Goal: Information Seeking & Learning: Learn about a topic

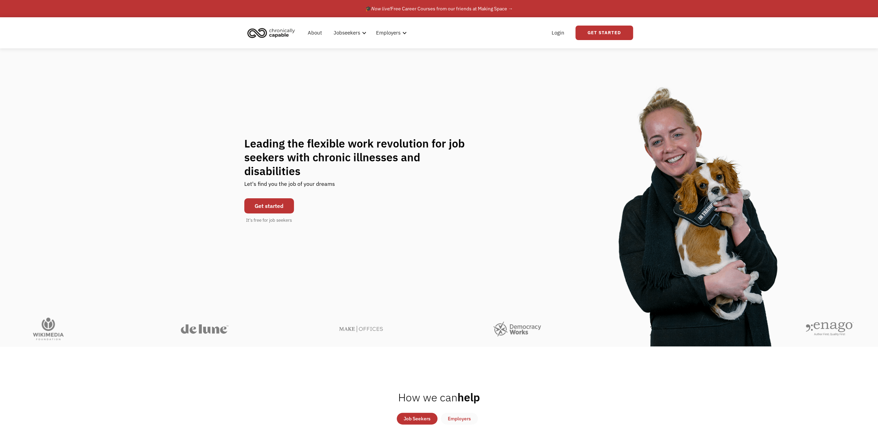
scroll to position [104, 0]
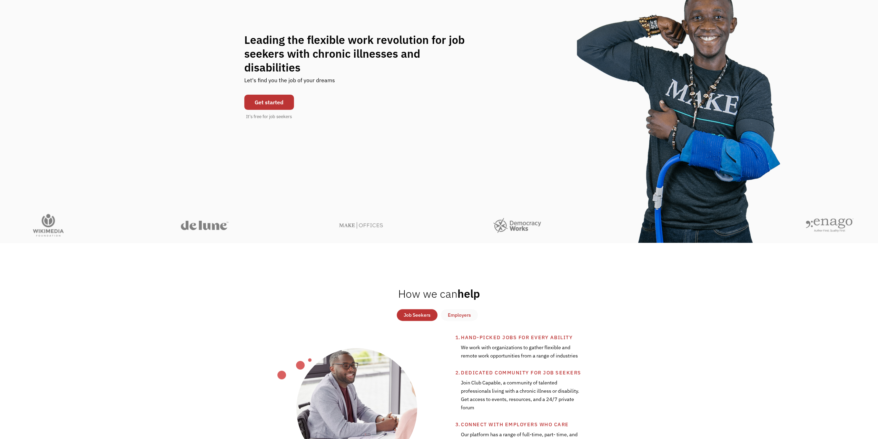
click at [422, 317] on div "Job Seekers" at bounding box center [417, 315] width 27 height 8
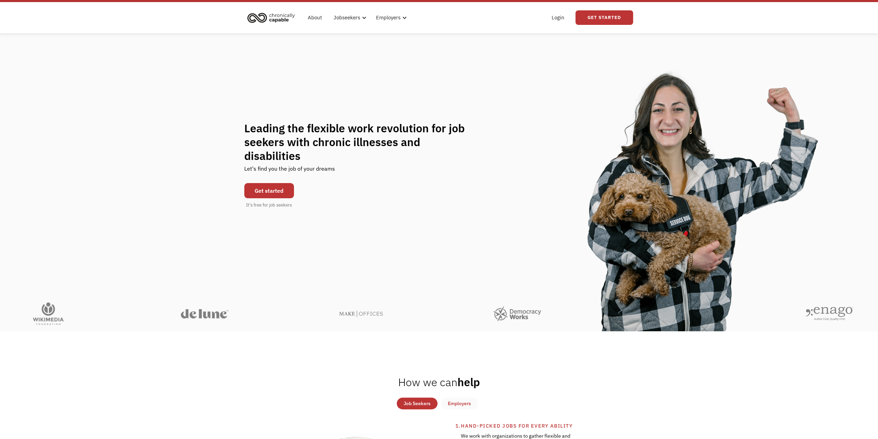
scroll to position [0, 0]
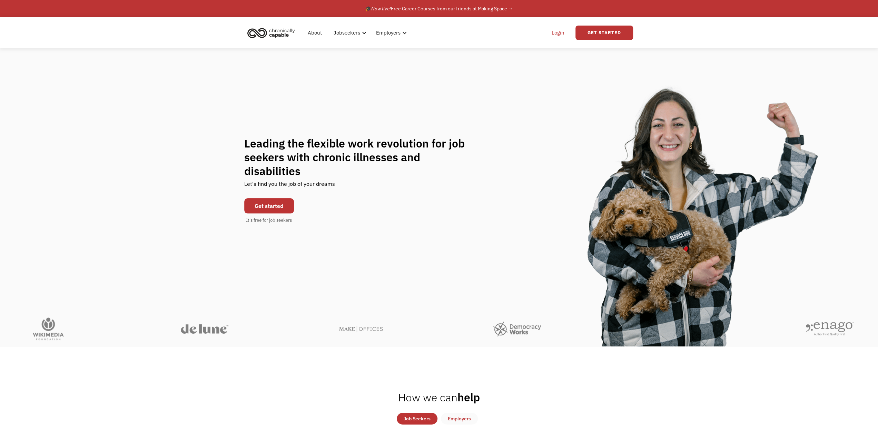
click at [559, 31] on link "Login" at bounding box center [558, 33] width 21 height 22
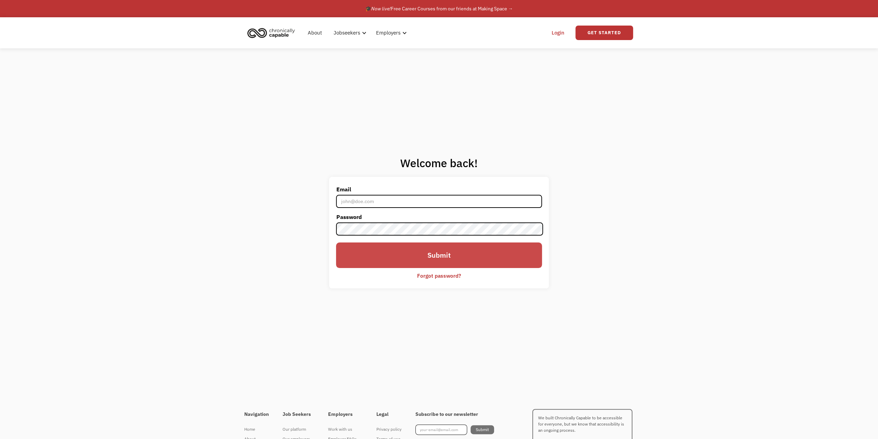
type input "karissa.schulten@gmail.com"
click at [423, 254] on input "Submit" at bounding box center [439, 255] width 206 height 26
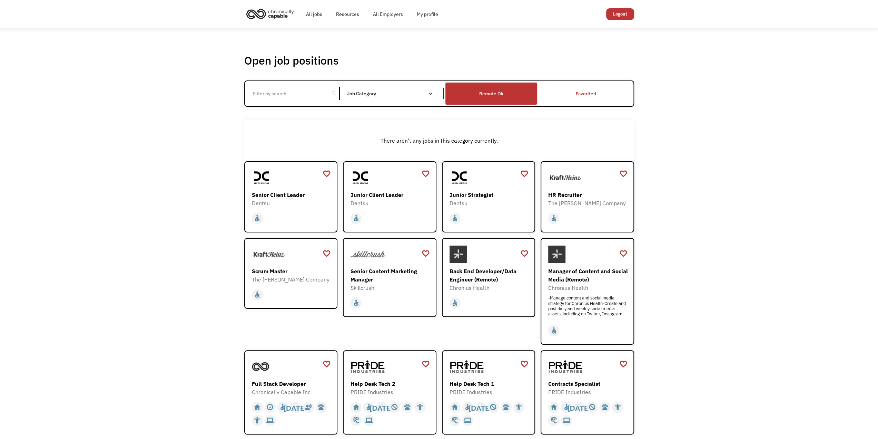
click at [490, 98] on div "Remote Ok" at bounding box center [491, 93] width 92 height 19
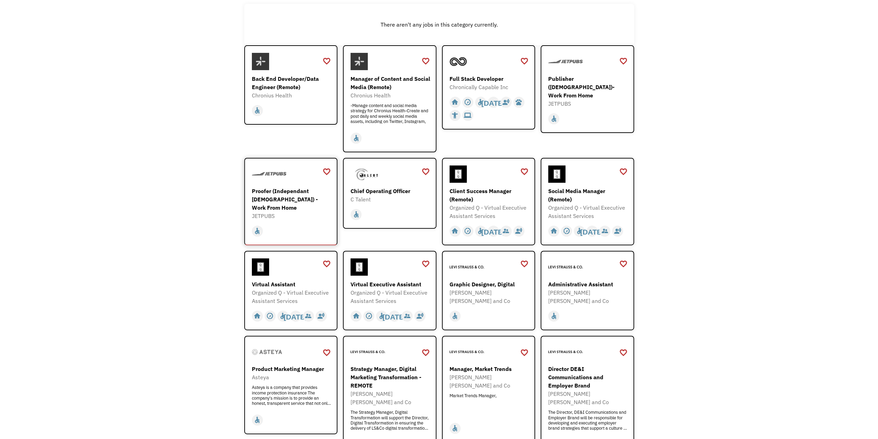
scroll to position [138, 0]
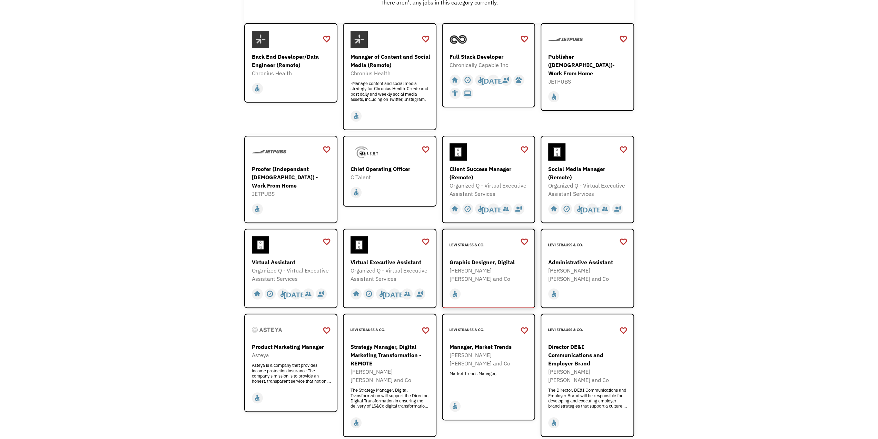
click at [485, 263] on div "Graphic Designer, Digital" at bounding box center [490, 262] width 80 height 8
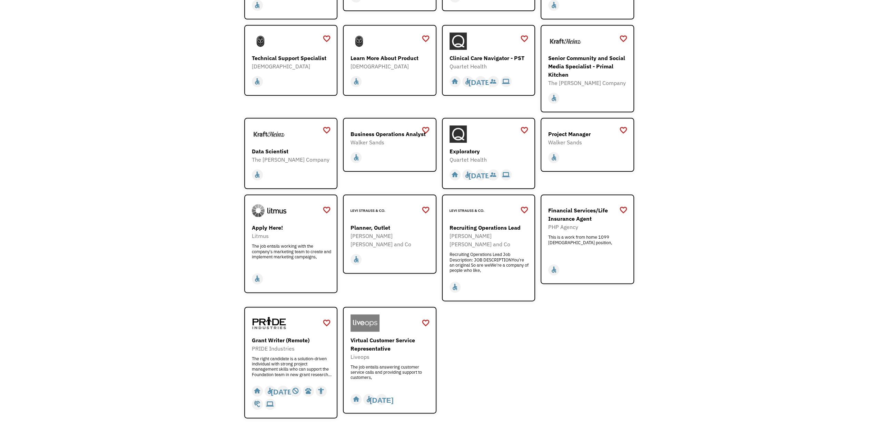
scroll to position [690, 0]
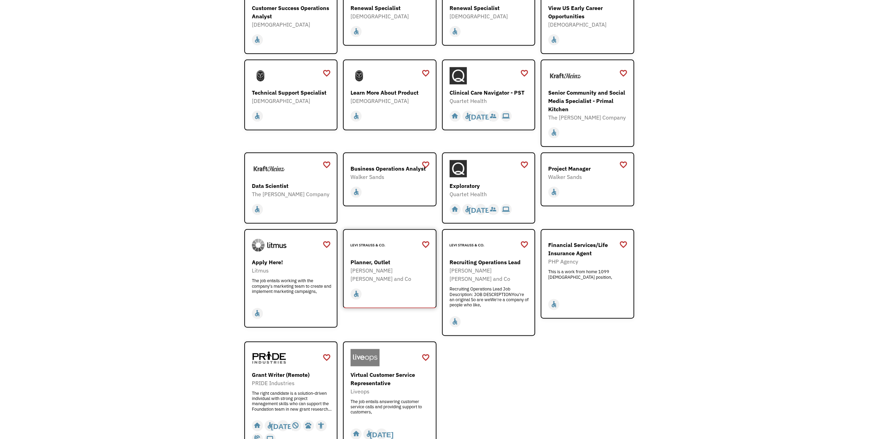
click at [372, 258] on div "Planner, Outlet" at bounding box center [391, 262] width 80 height 8
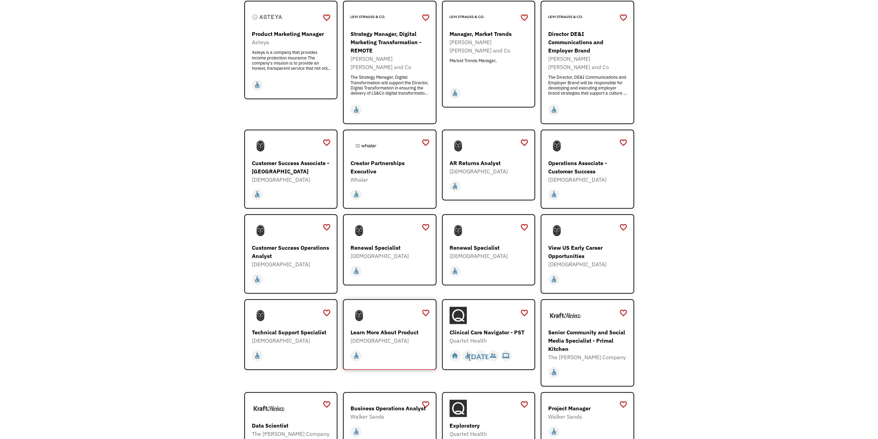
scroll to position [449, 0]
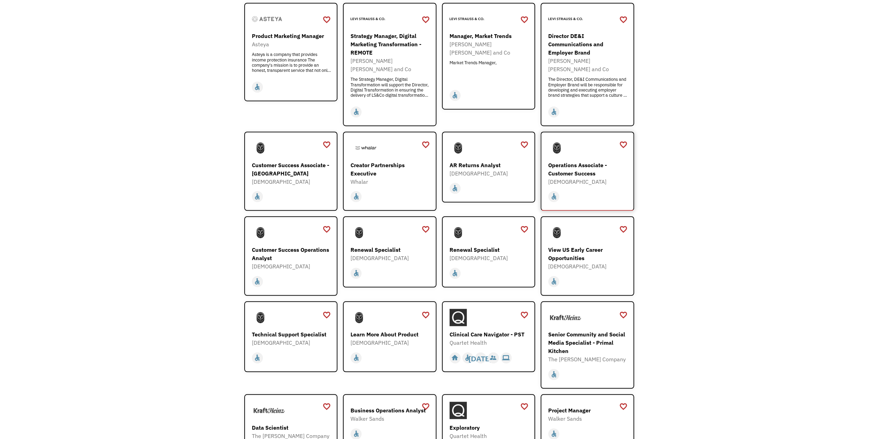
click at [582, 161] on div "Operations Associate - Customer Success" at bounding box center [588, 169] width 80 height 17
click at [265, 161] on div "Customer Success Associate - [GEOGRAPHIC_DATA]" at bounding box center [292, 169] width 80 height 17
click at [296, 330] on div "Technical Support Specialist" at bounding box center [292, 334] width 80 height 8
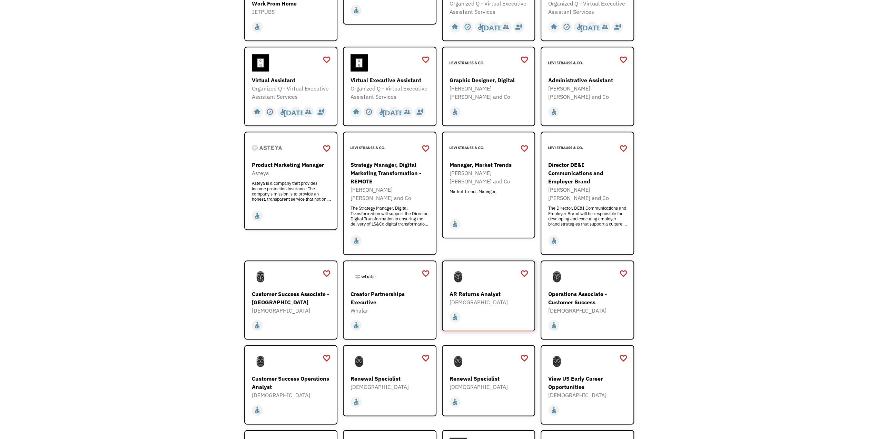
scroll to position [311, 0]
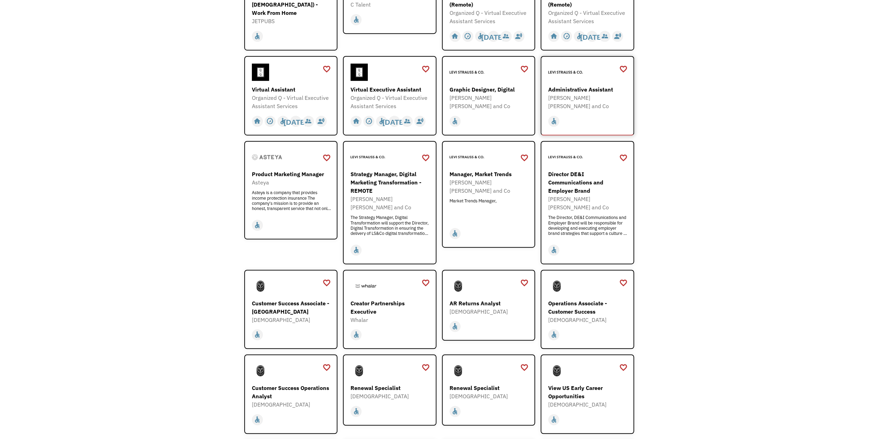
click at [563, 88] on div "Administrative Assistant" at bounding box center [588, 89] width 80 height 8
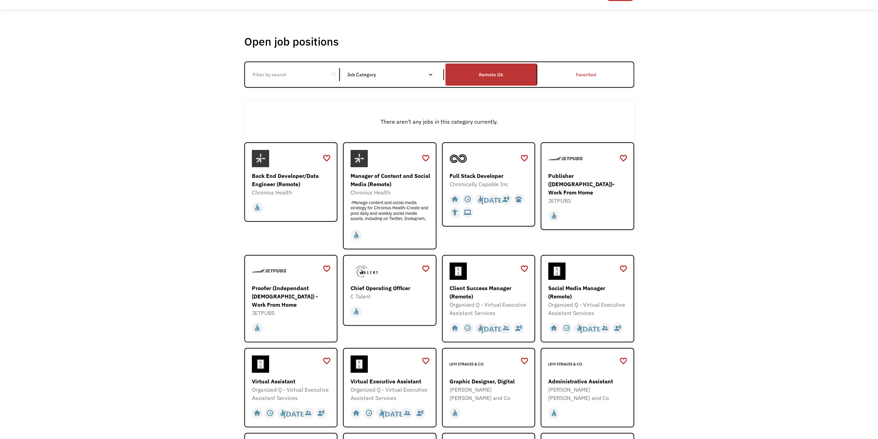
scroll to position [0, 0]
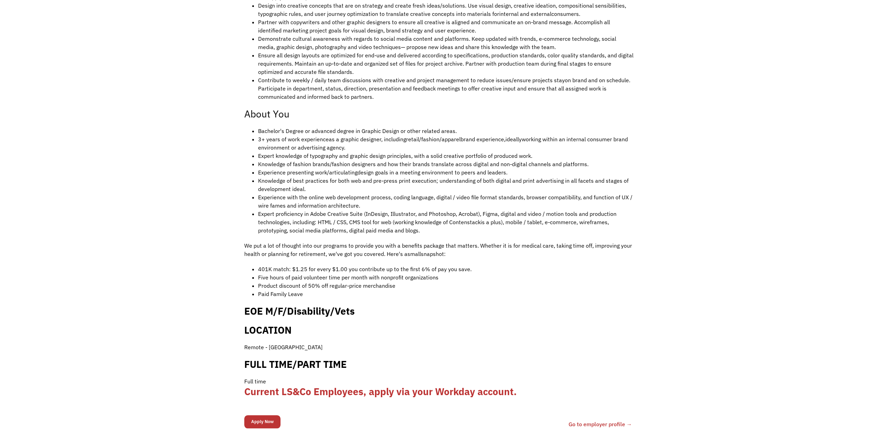
scroll to position [311, 0]
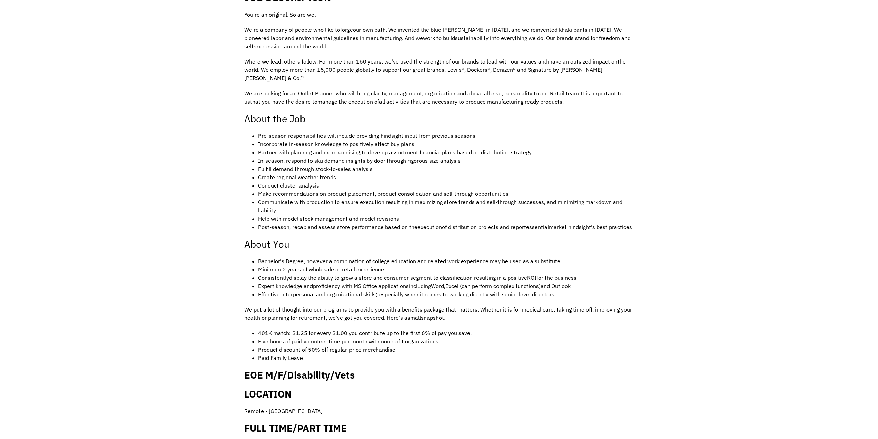
scroll to position [207, 0]
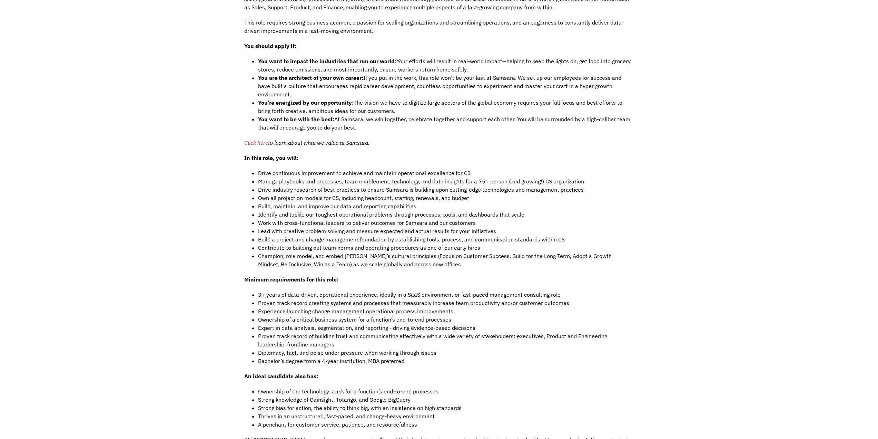
scroll to position [483, 0]
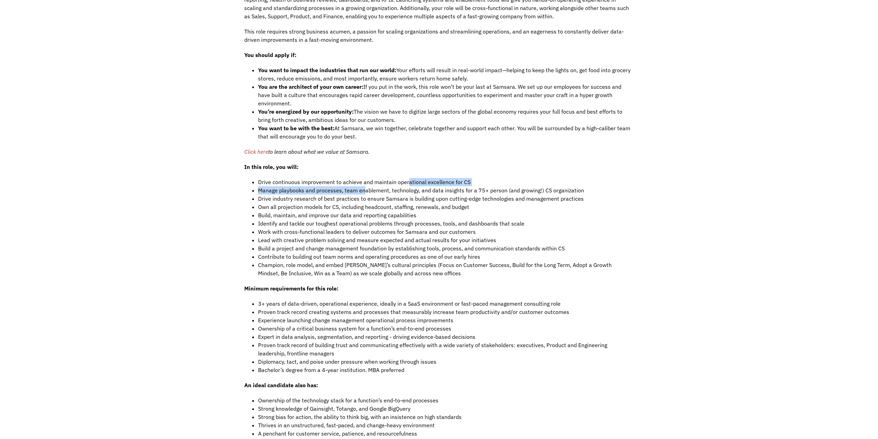
drag, startPoint x: 406, startPoint y: 171, endPoint x: 363, endPoint y: 178, distance: 43.9
click at [363, 178] on ul "Drive continuous improvement to achieve and maintain operational excellence for…" at bounding box center [439, 227] width 390 height 99
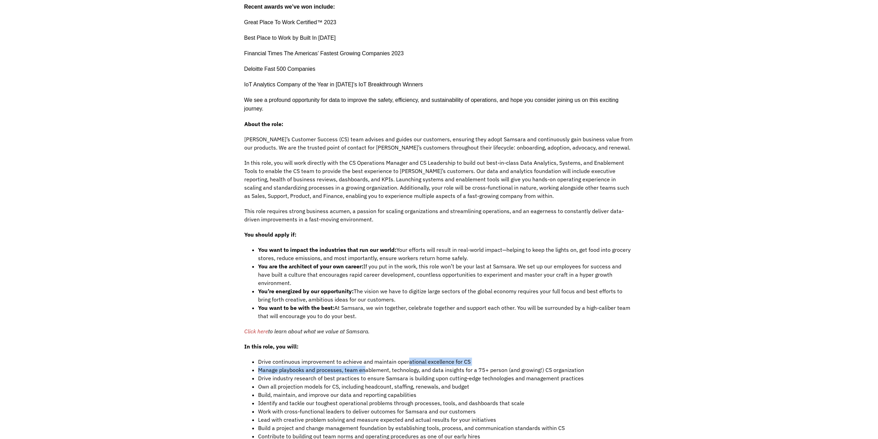
scroll to position [276, 0]
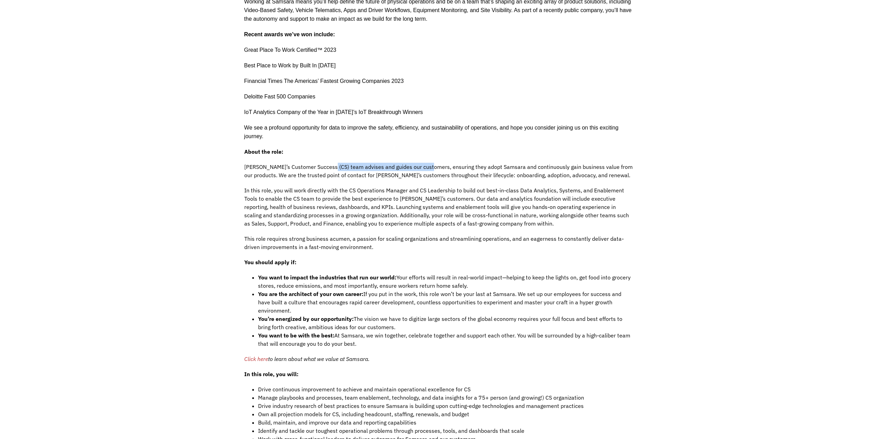
drag, startPoint x: 329, startPoint y: 166, endPoint x: 429, endPoint y: 168, distance: 100.1
click at [429, 168] on span "Samsara’s Customer Success (CS) team advises and guides our customers, ensuring…" at bounding box center [438, 170] width 389 height 15
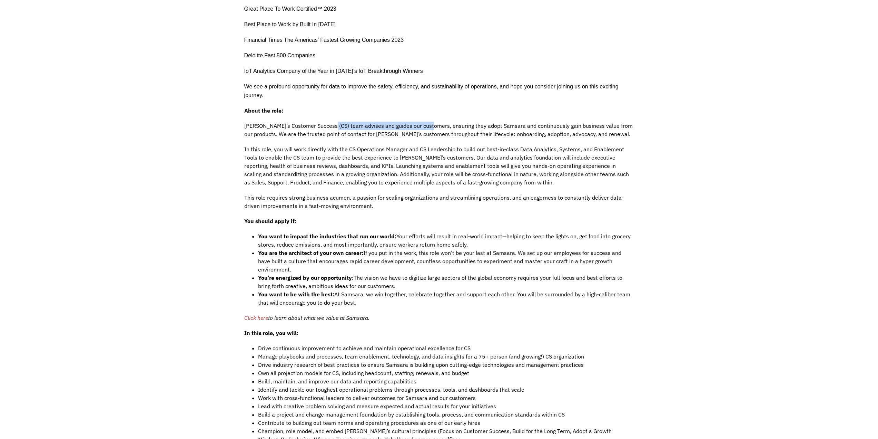
scroll to position [380, 0]
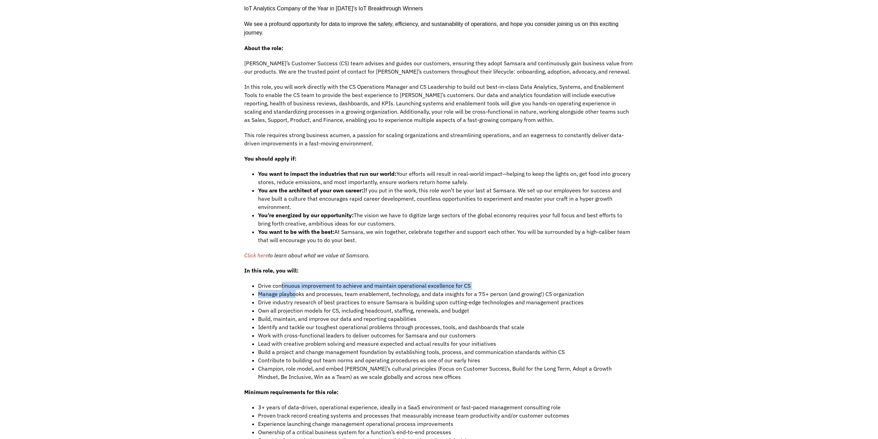
drag, startPoint x: 281, startPoint y: 276, endPoint x: 295, endPoint y: 283, distance: 15.9
click at [295, 283] on ul "Drive continuous improvement to achieve and maintain operational excellence for…" at bounding box center [439, 330] width 390 height 99
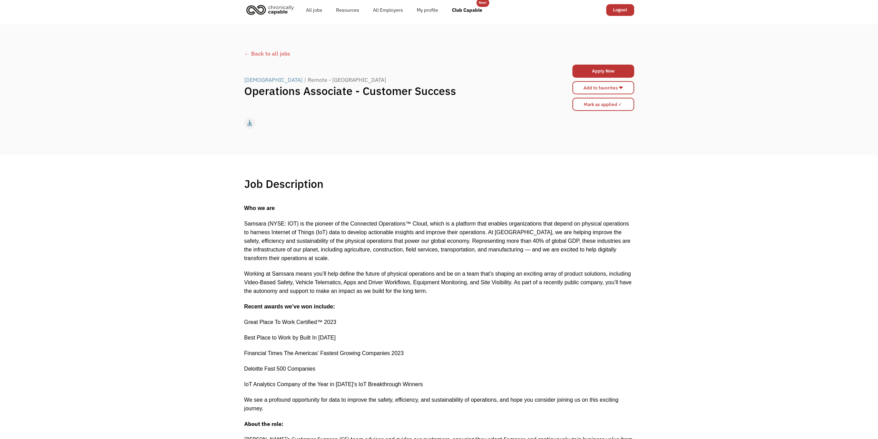
scroll to position [0, 0]
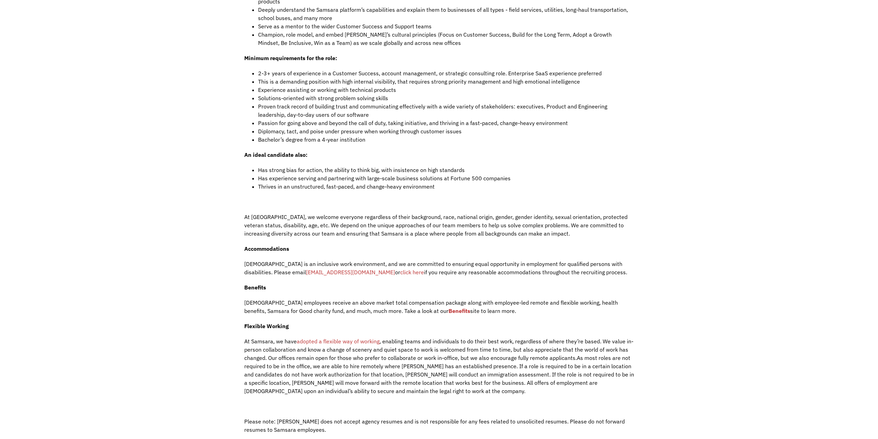
scroll to position [656, 0]
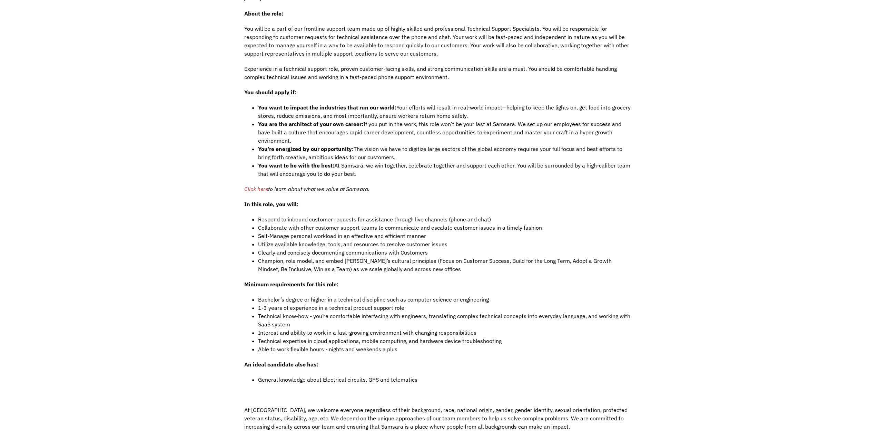
scroll to position [449, 0]
